Goal: Transaction & Acquisition: Purchase product/service

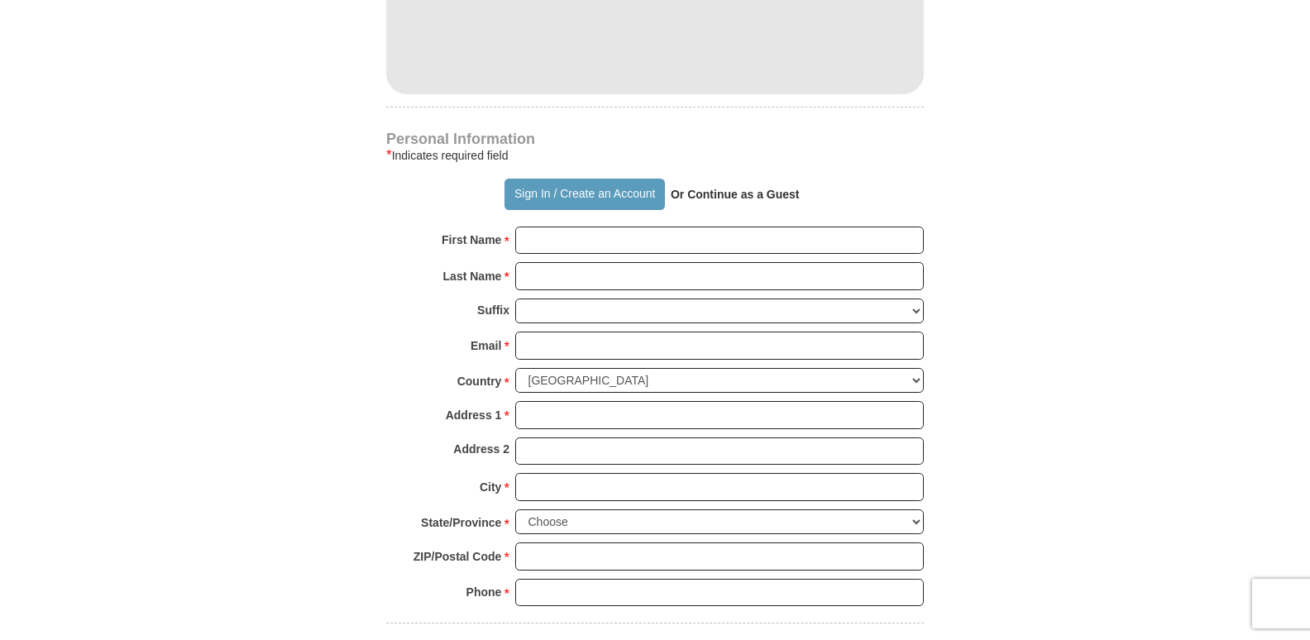
scroll to position [1072, 0]
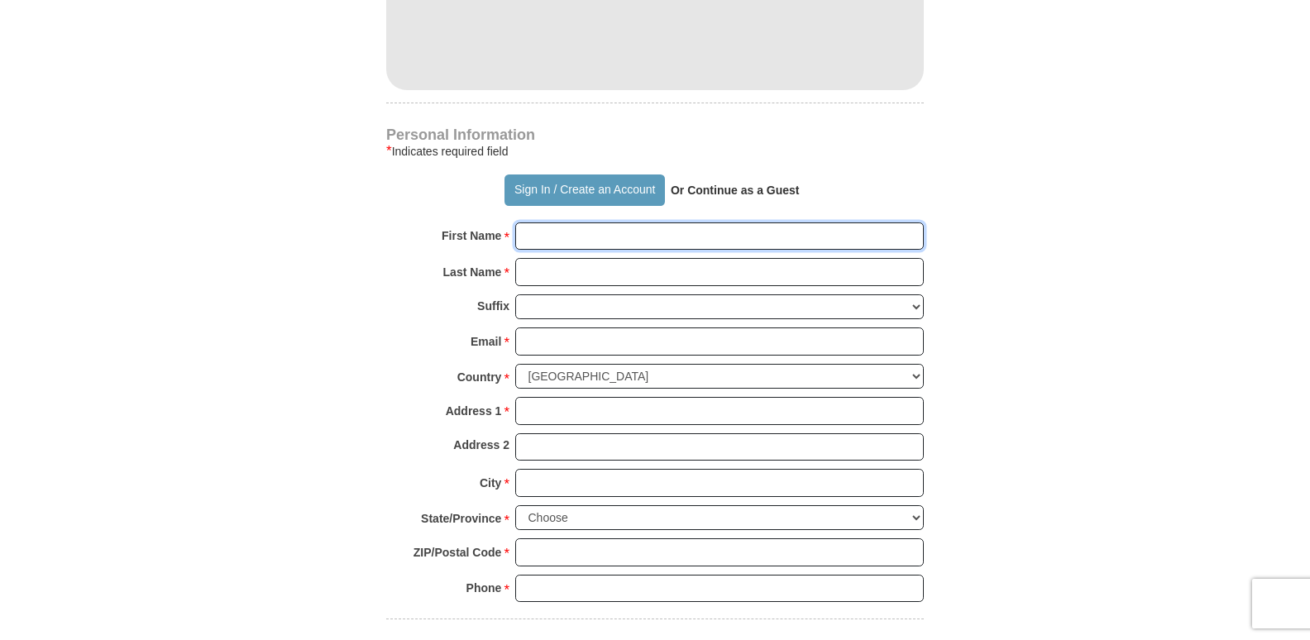
click at [582, 223] on input "First Name *" at bounding box center [719, 237] width 409 height 28
type input "[PERSON_NAME]"
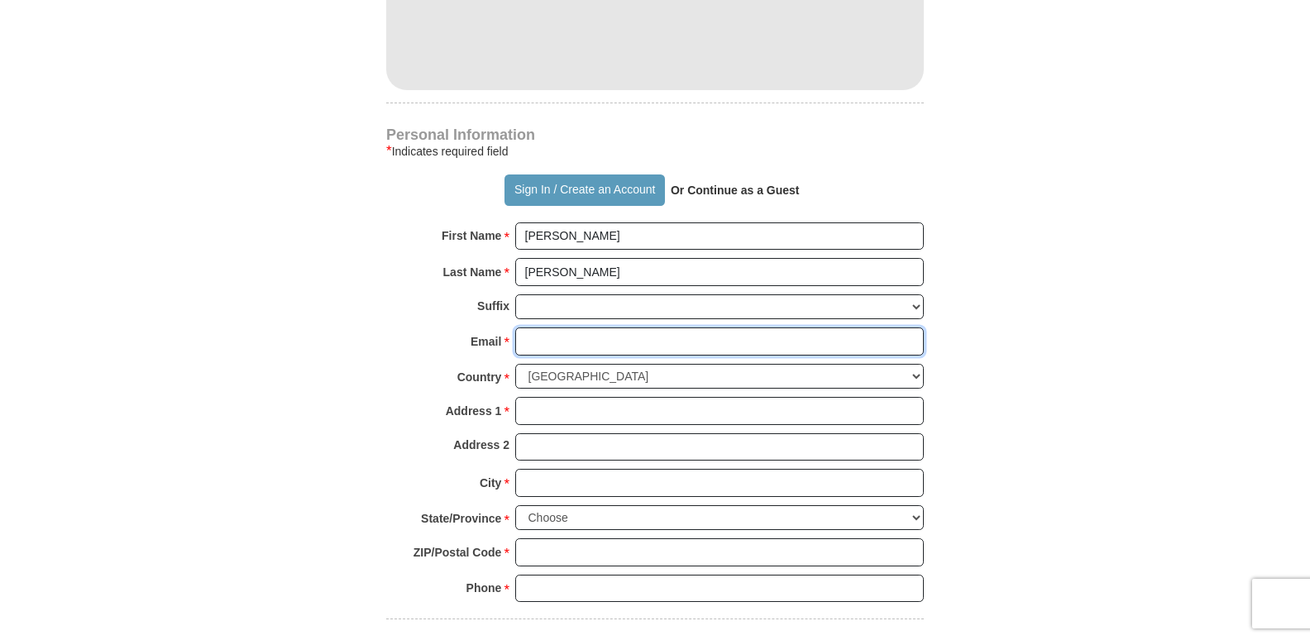
type input "[EMAIL_ADDRESS][DOMAIN_NAME]"
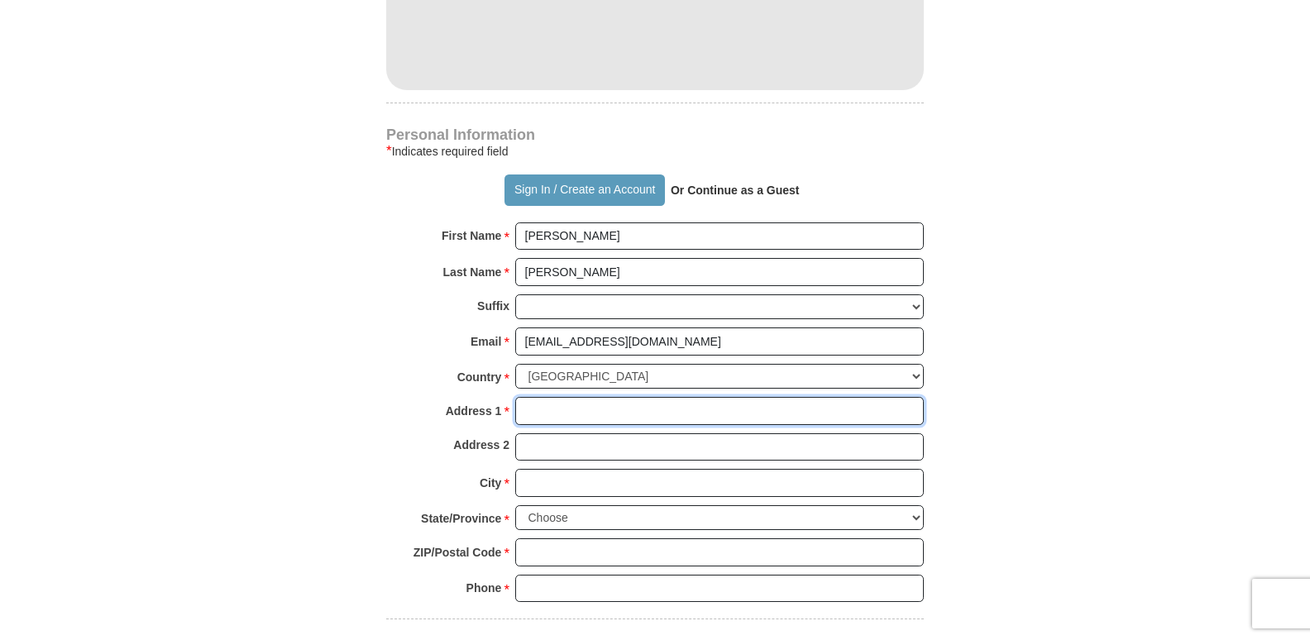
type input "[STREET_ADDRESS]"
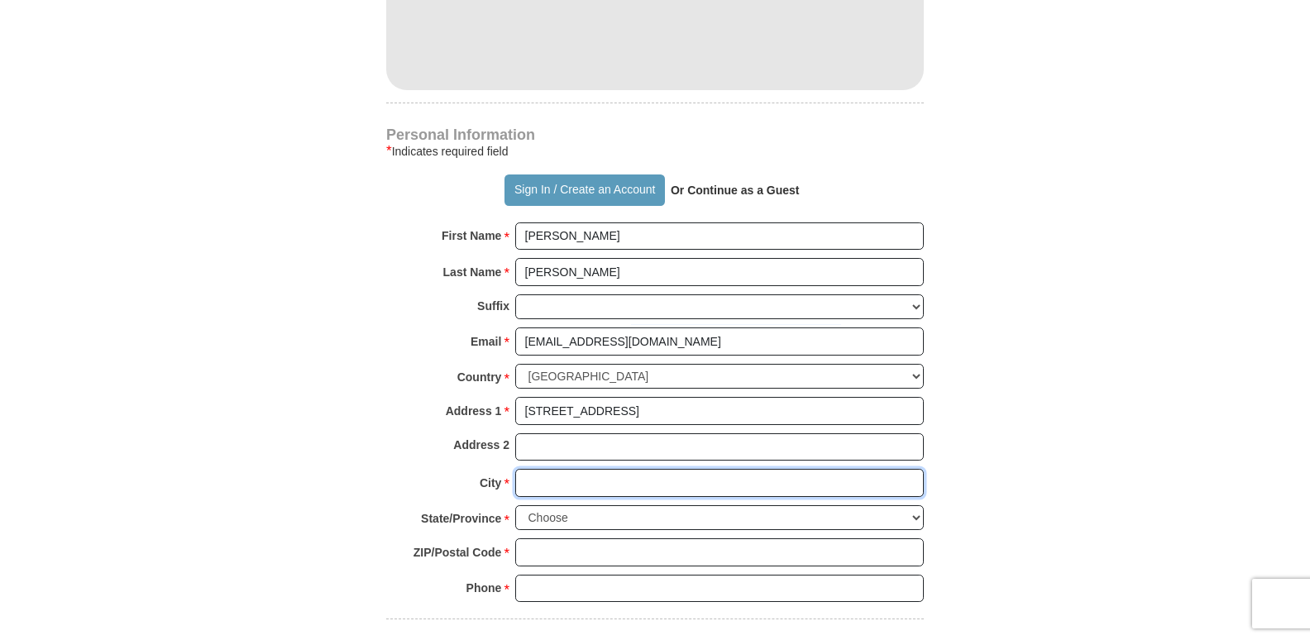
type input "[GEOGRAPHIC_DATA]"
select select "VA"
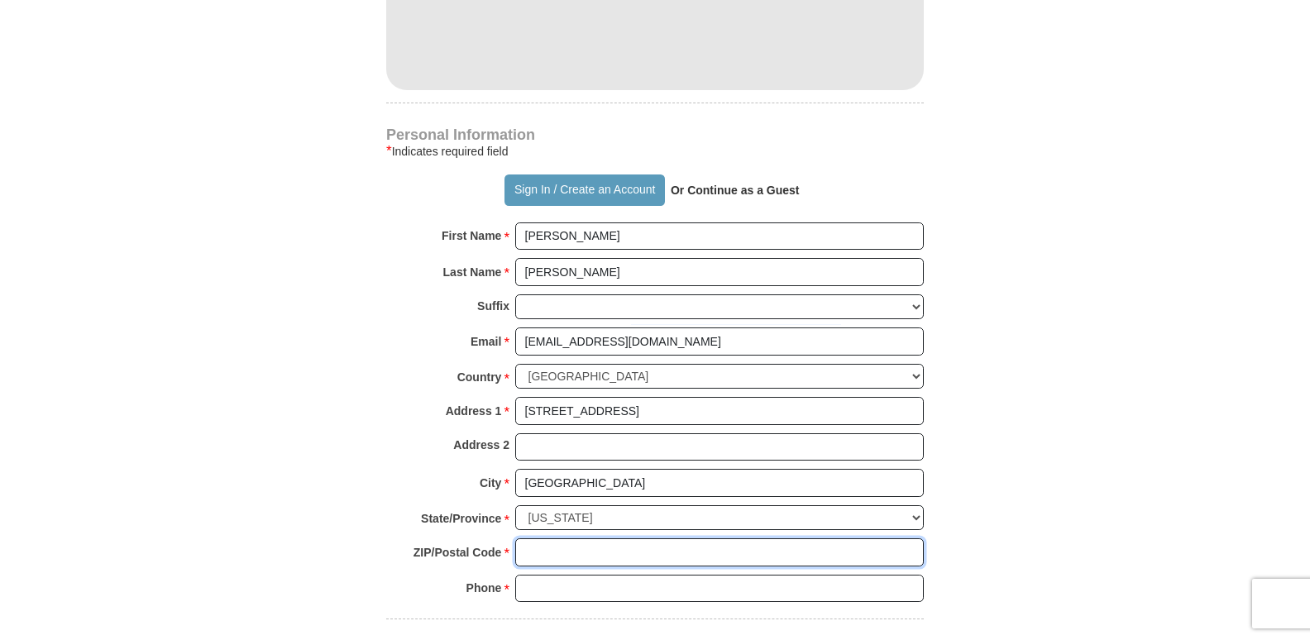
type input "23693"
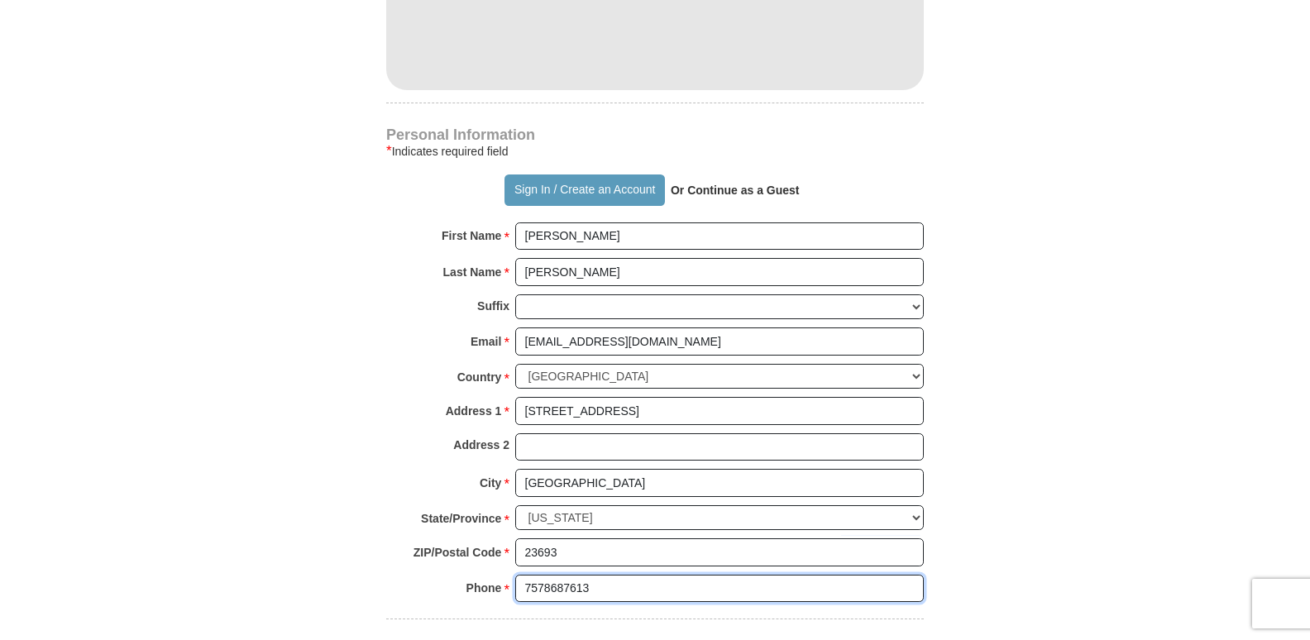
click at [593, 575] on input "7578687613" at bounding box center [719, 589] width 409 height 28
type input "7"
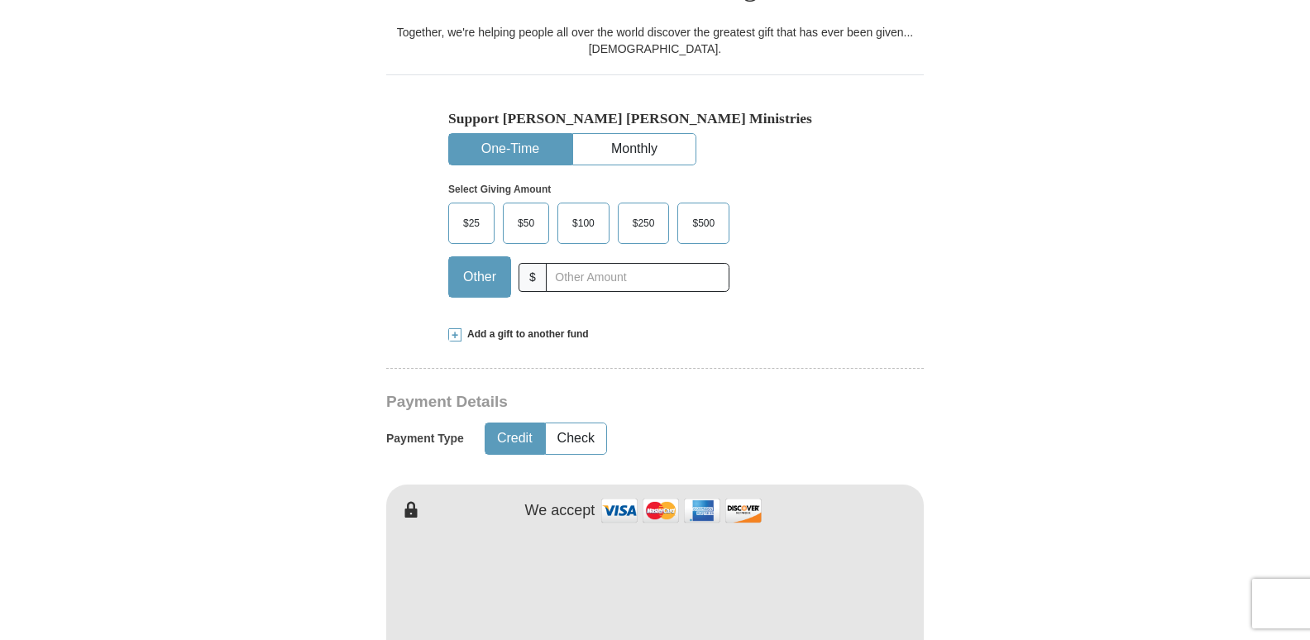
scroll to position [390, 0]
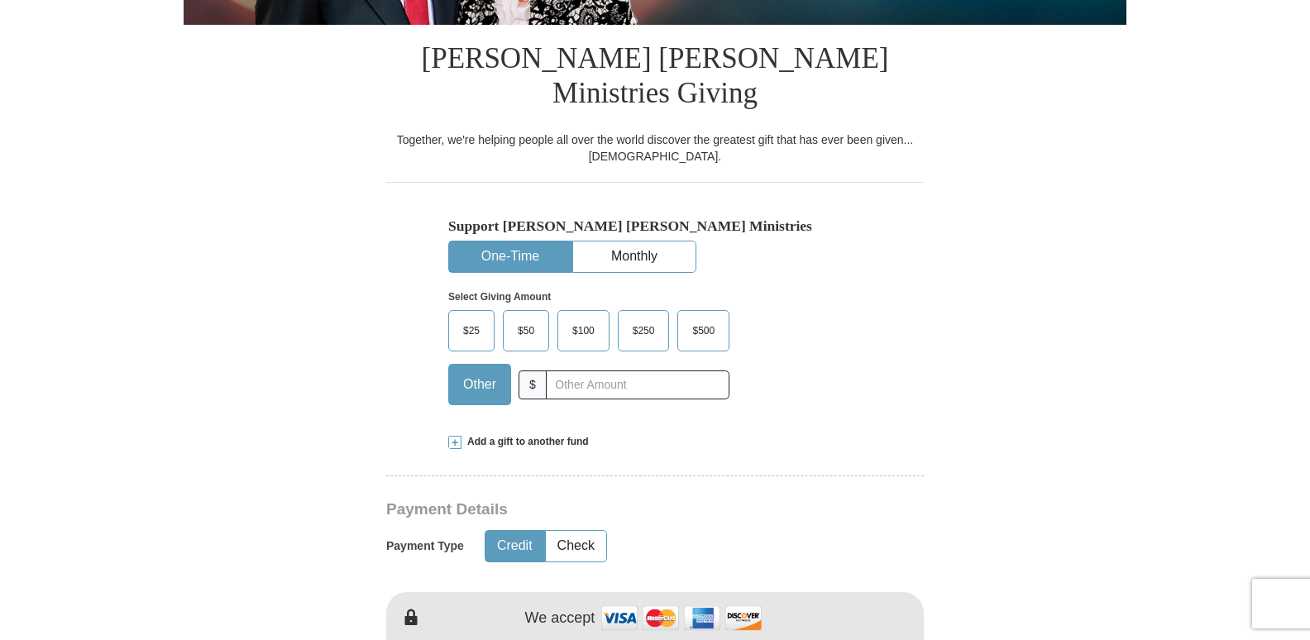
type input "7577751763"
click at [582, 319] on span "$100" at bounding box center [583, 331] width 39 height 25
click at [0, 0] on input "$100" at bounding box center [0, 0] width 0 height 0
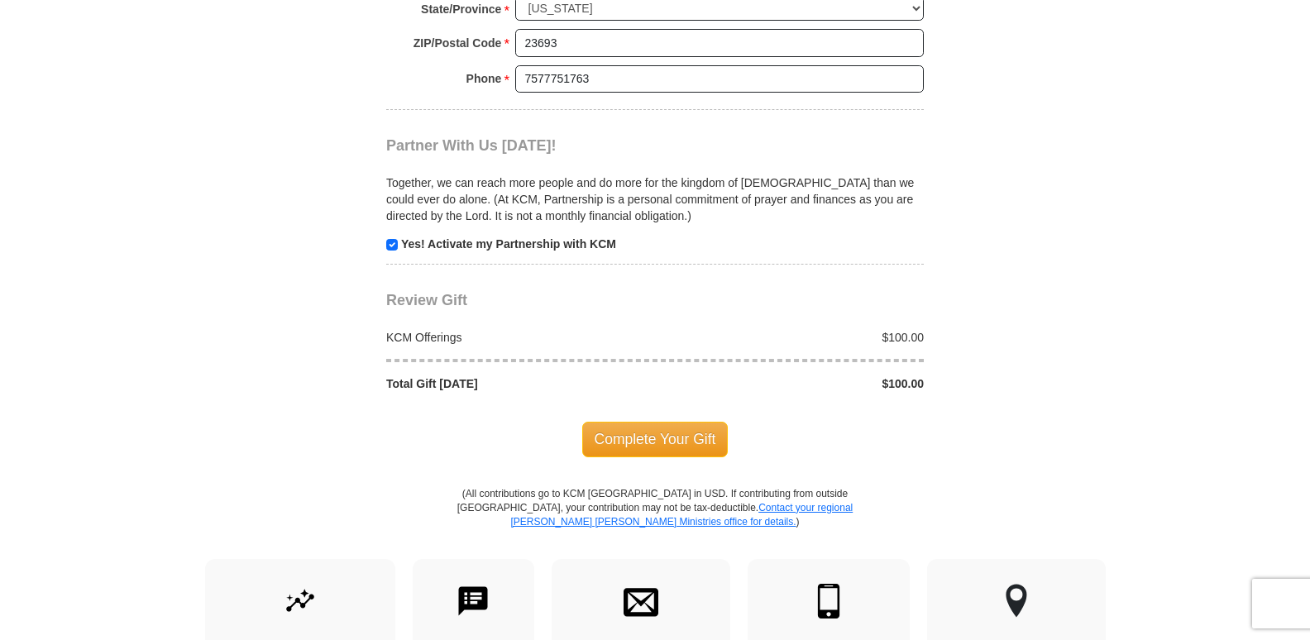
scroll to position [1614, 0]
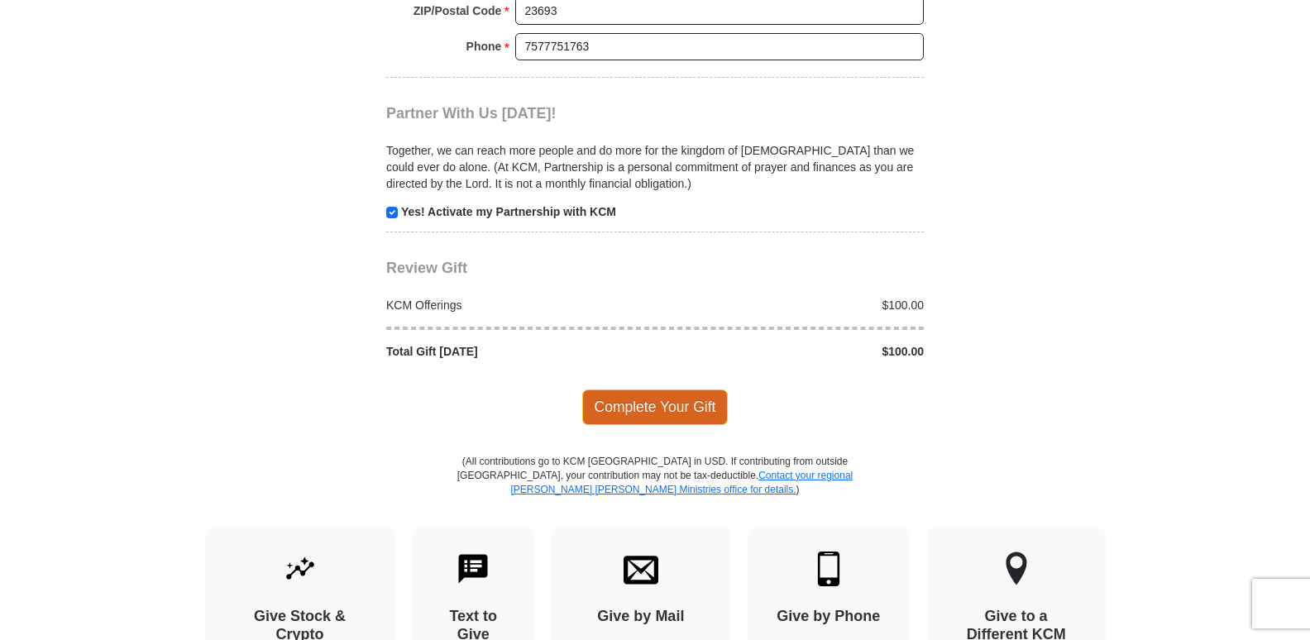
click at [658, 390] on span "Complete Your Gift" at bounding box center [655, 407] width 146 height 35
